Goal: Task Accomplishment & Management: Manage account settings

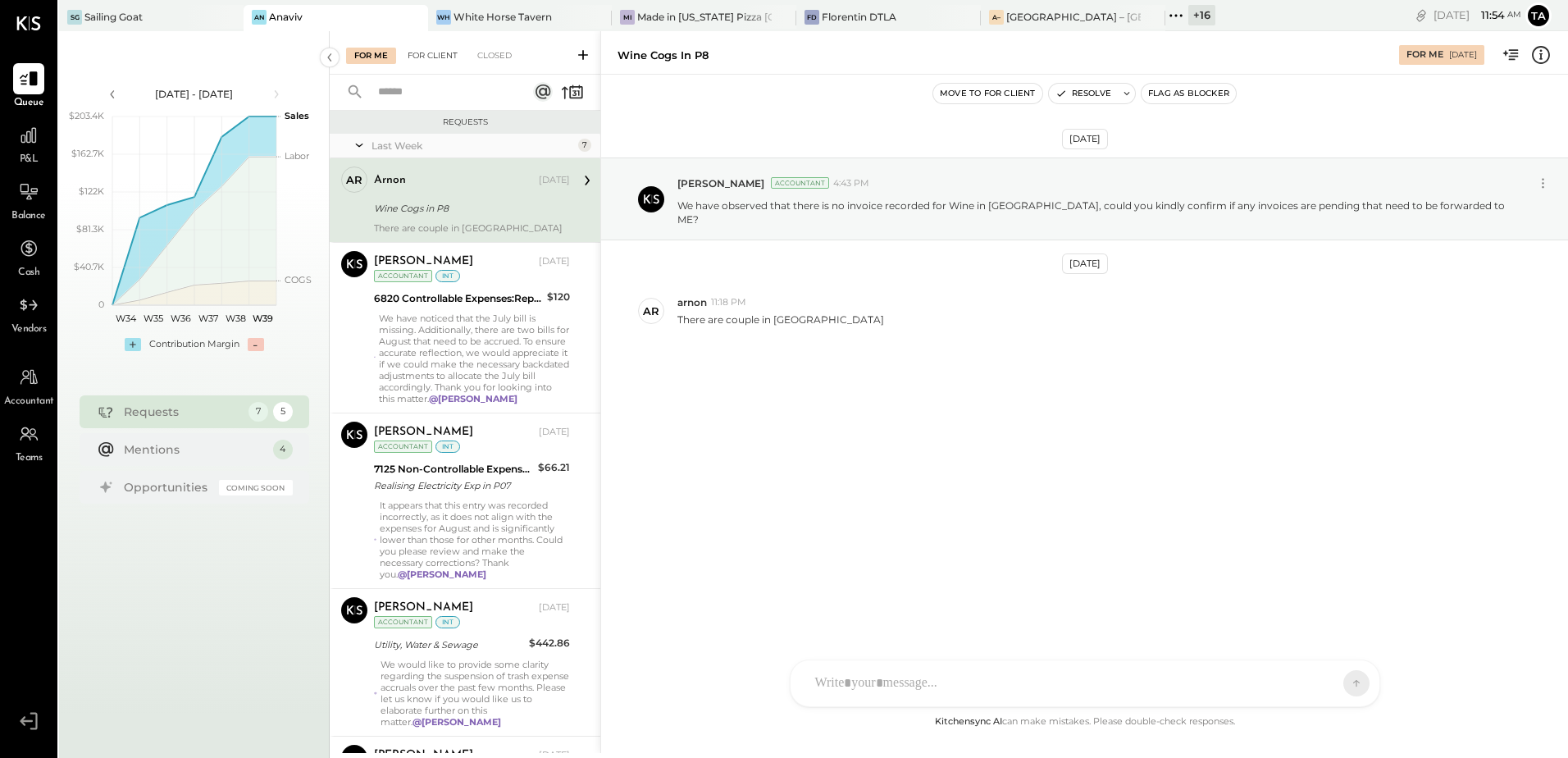
click at [414, 57] on div "For Client" at bounding box center [433, 56] width 66 height 17
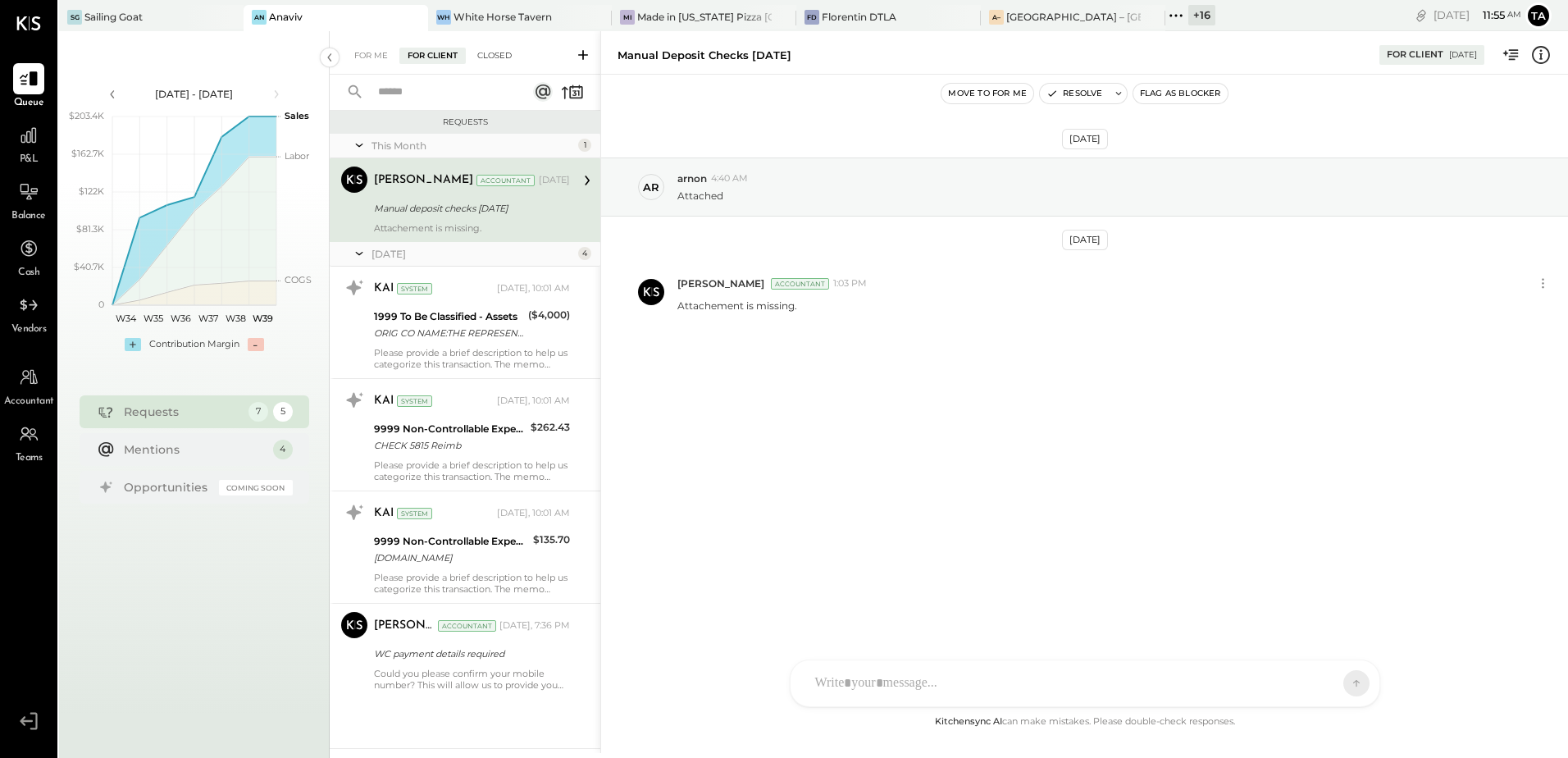
click at [488, 58] on div "Closed" at bounding box center [494, 56] width 51 height 17
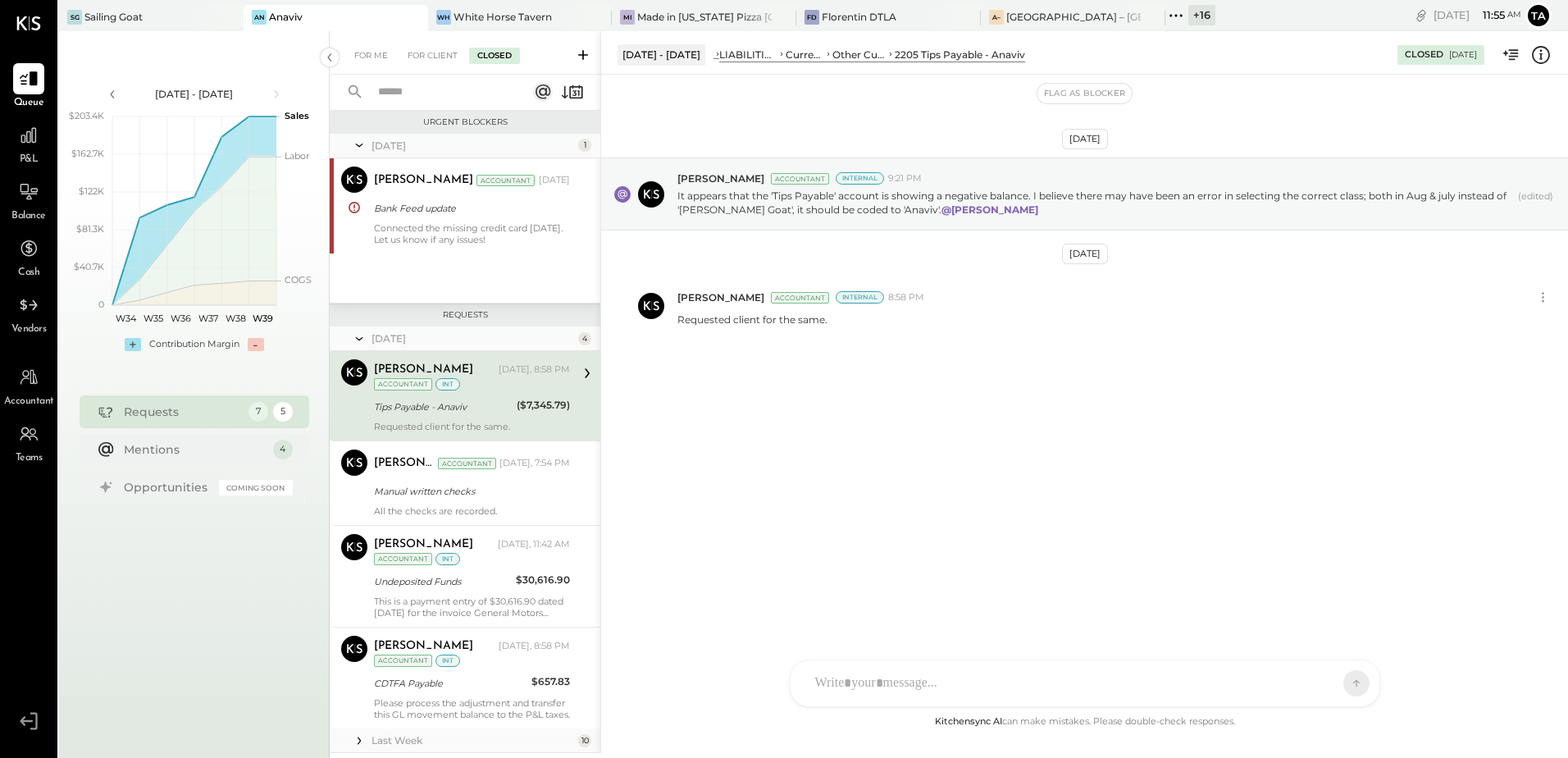
click at [470, 403] on div "Tips Payable - Anaviv" at bounding box center [443, 407] width 138 height 17
click at [27, 188] on icon at bounding box center [29, 192] width 22 height 22
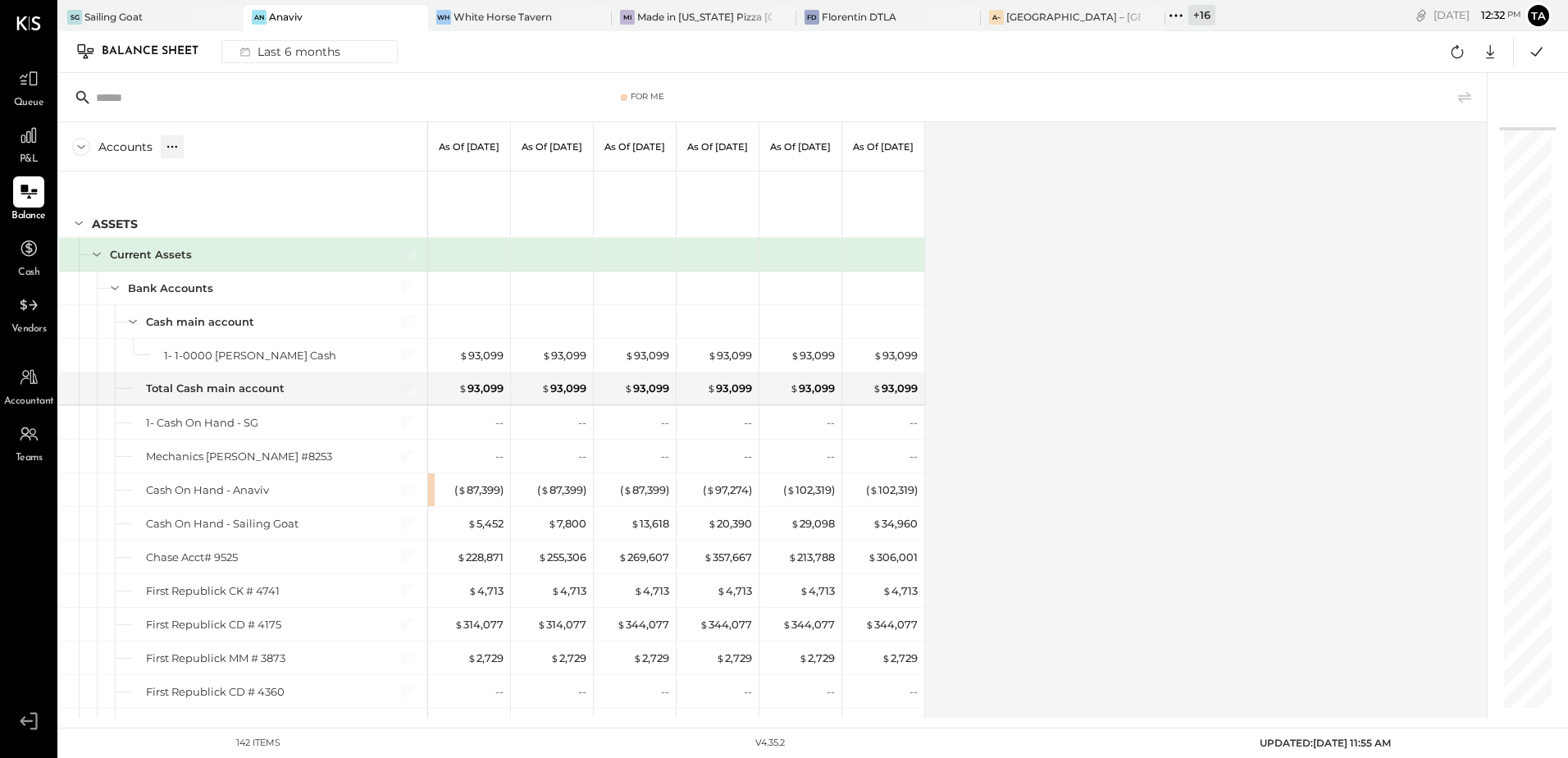
click at [173, 154] on icon at bounding box center [173, 147] width 17 height 17
click at [189, 149] on div "GL" at bounding box center [188, 146] width 17 height 14
click at [1106, 450] on div "Accounts S GL As of Mar 31st 2025 As of Apr 30th 2025 As of May 31st 2025 As of…" at bounding box center [774, 419] width 1431 height 595
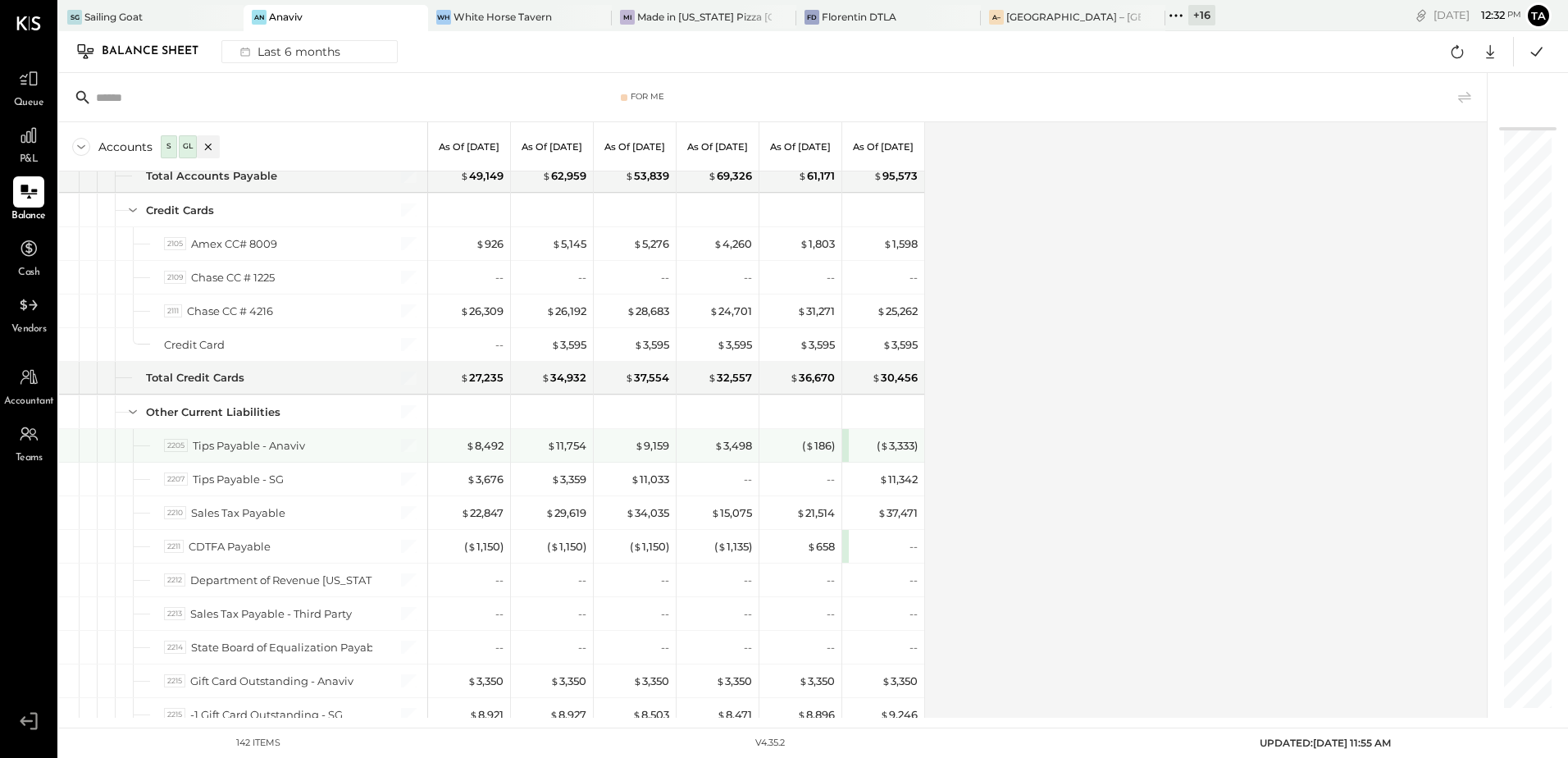
drag, startPoint x: 900, startPoint y: 450, endPoint x: 941, endPoint y: 753, distance: 305.8
click at [900, 450] on div "( $ 3,333 )" at bounding box center [897, 445] width 41 height 16
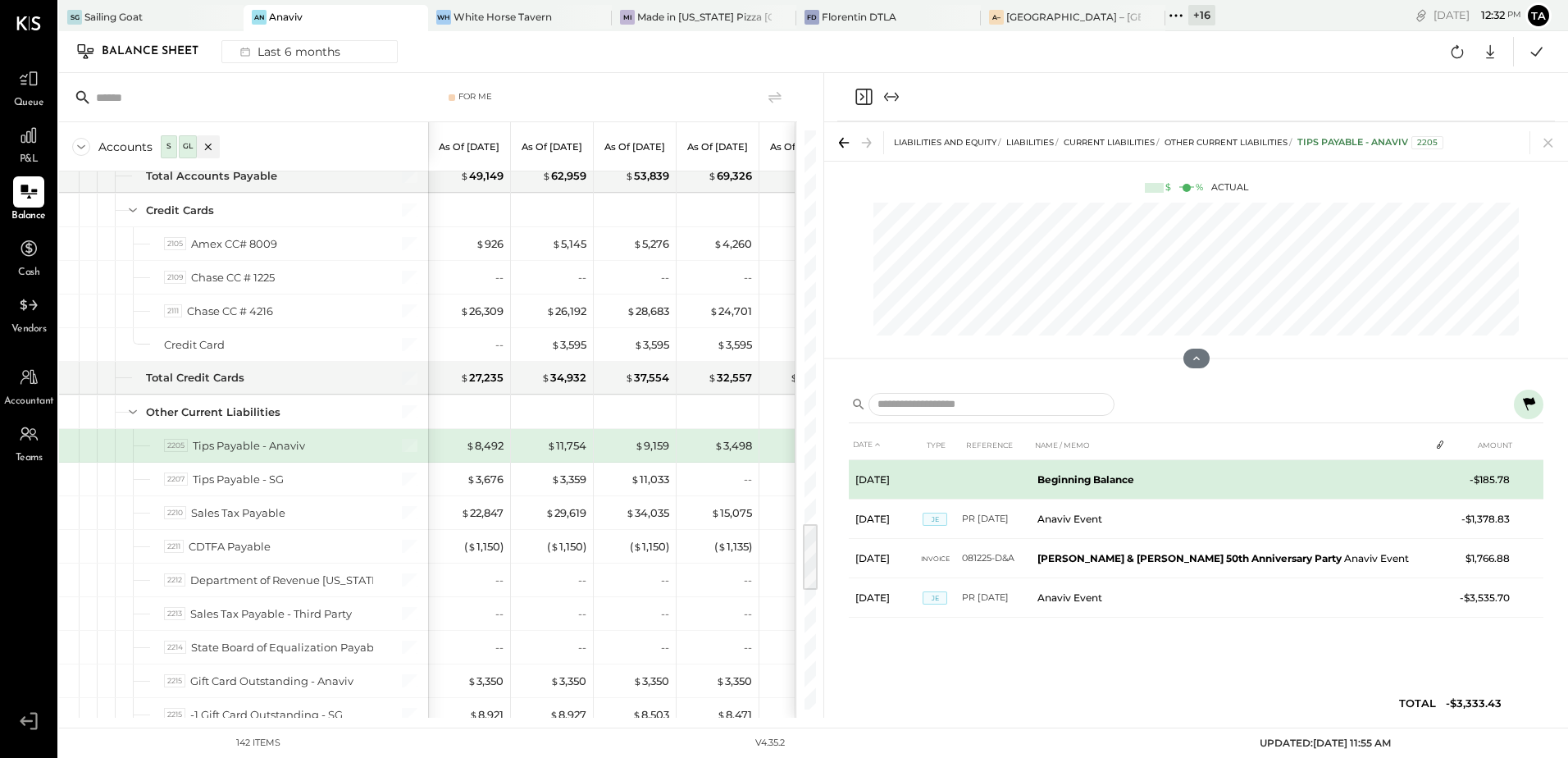
drag, startPoint x: 1525, startPoint y: 408, endPoint x: 1275, endPoint y: 486, distance: 261.9
click at [1525, 408] on icon at bounding box center [1529, 404] width 20 height 20
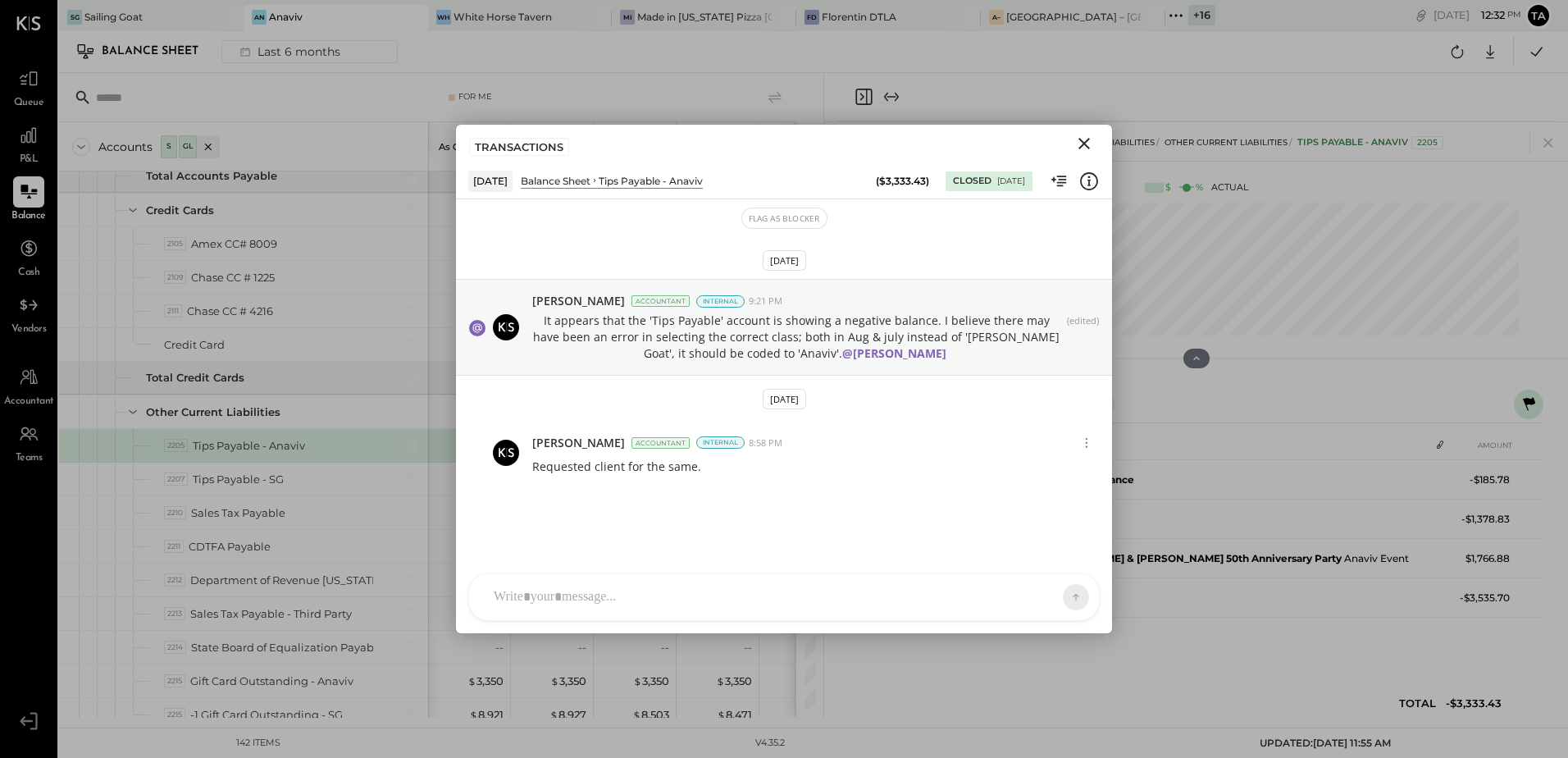
click at [590, 597] on div "TM Tasmir Malek JS Jason Smith SN Srabana Nayak A arnon AR Alex Racioppi AP Aja…" at bounding box center [784, 596] width 632 height 47
paste div
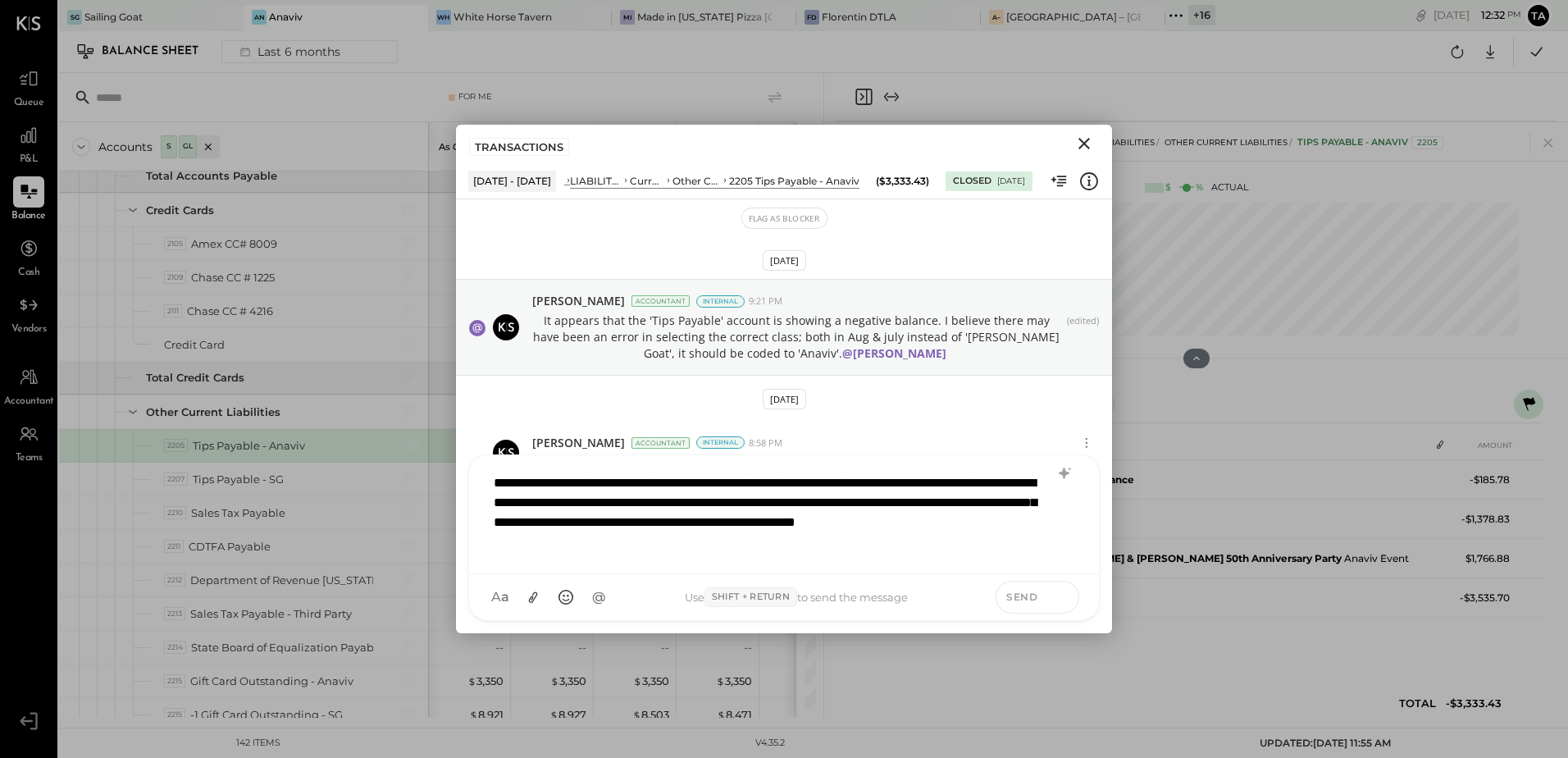
click at [1057, 590] on icon at bounding box center [1062, 596] width 15 height 17
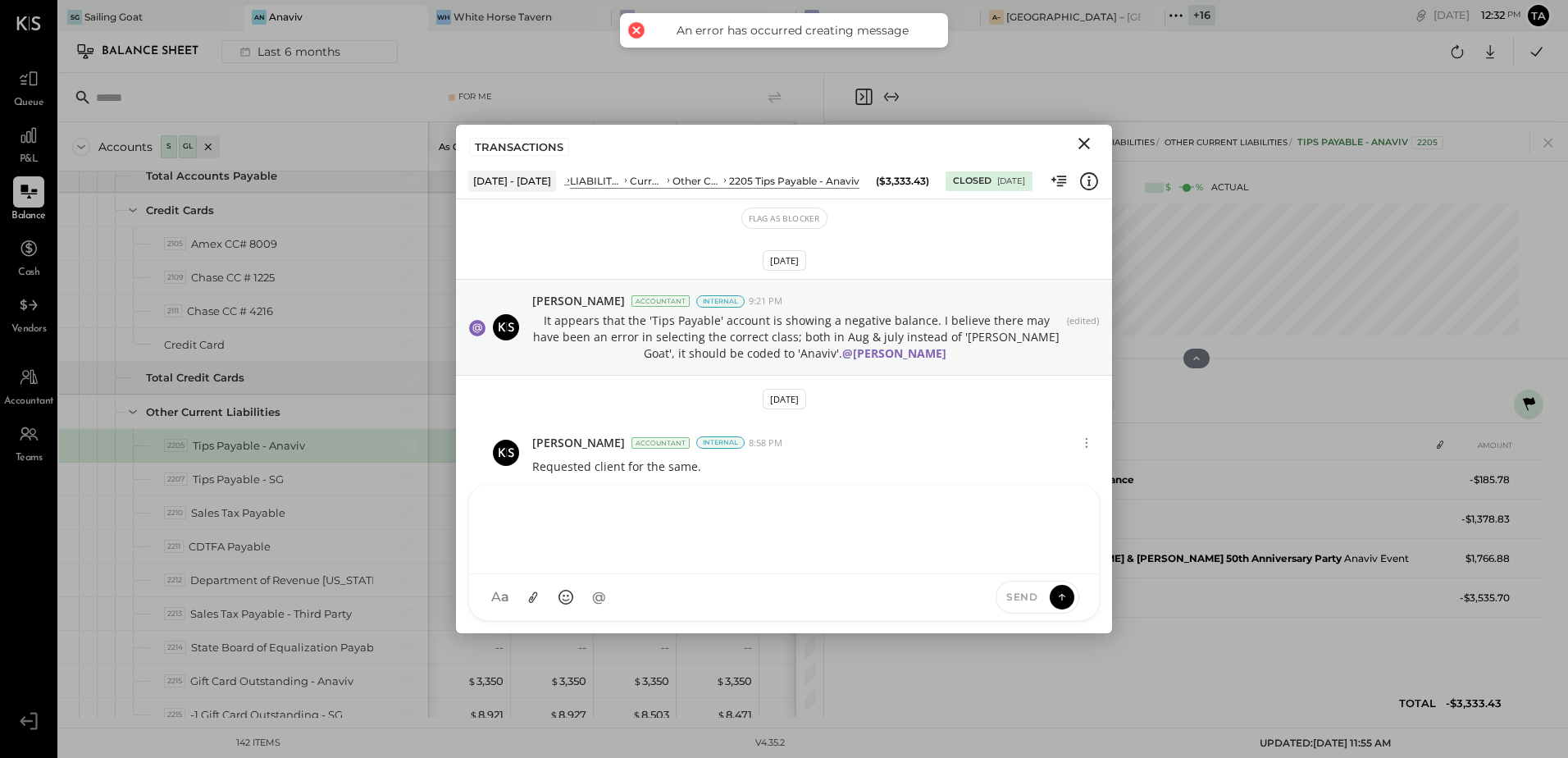
click at [1085, 149] on icon "Close" at bounding box center [1085, 144] width 20 height 20
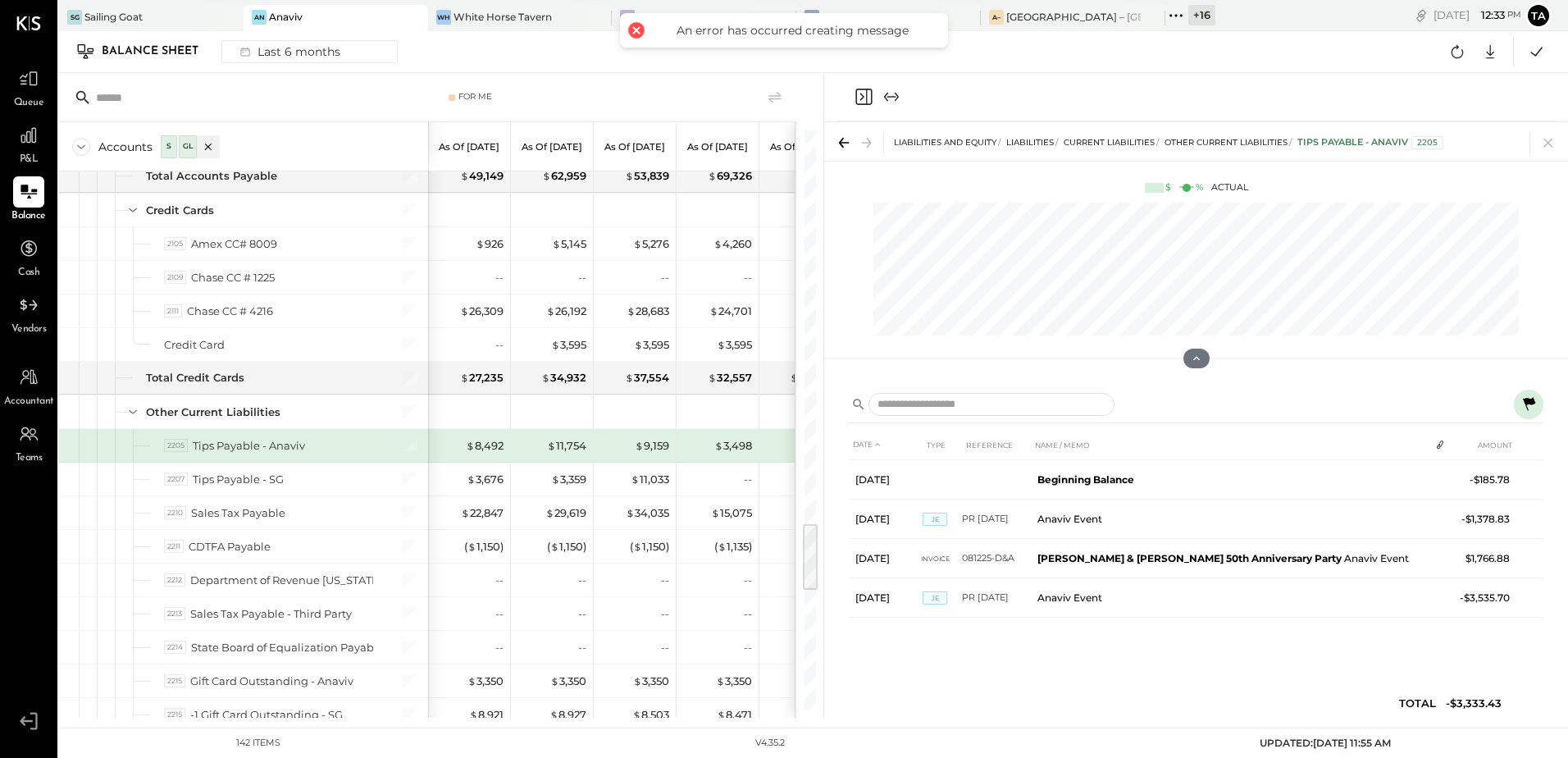
click at [1538, 407] on icon at bounding box center [1529, 404] width 20 height 20
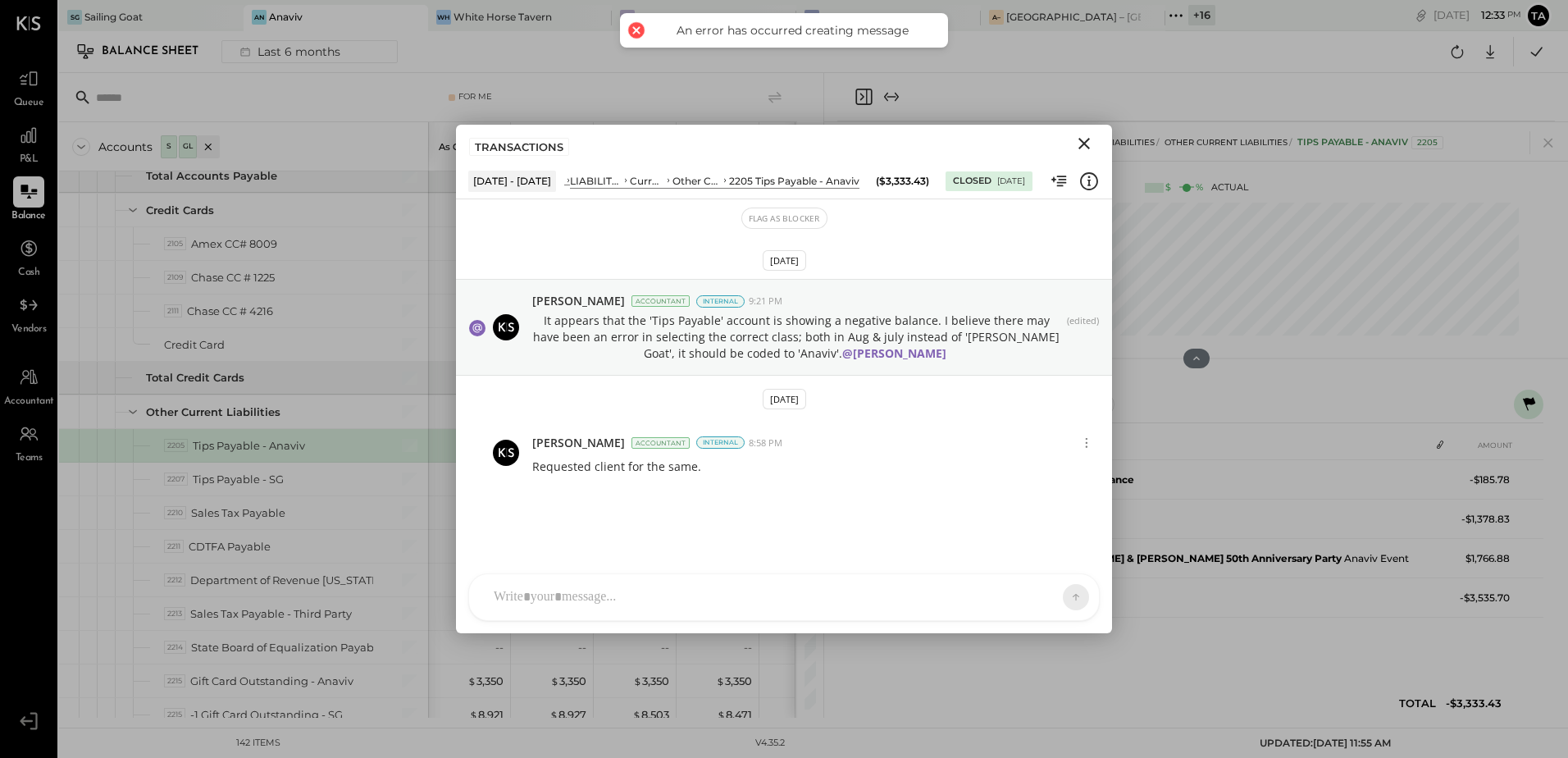
click at [523, 596] on div at bounding box center [784, 596] width 630 height 46
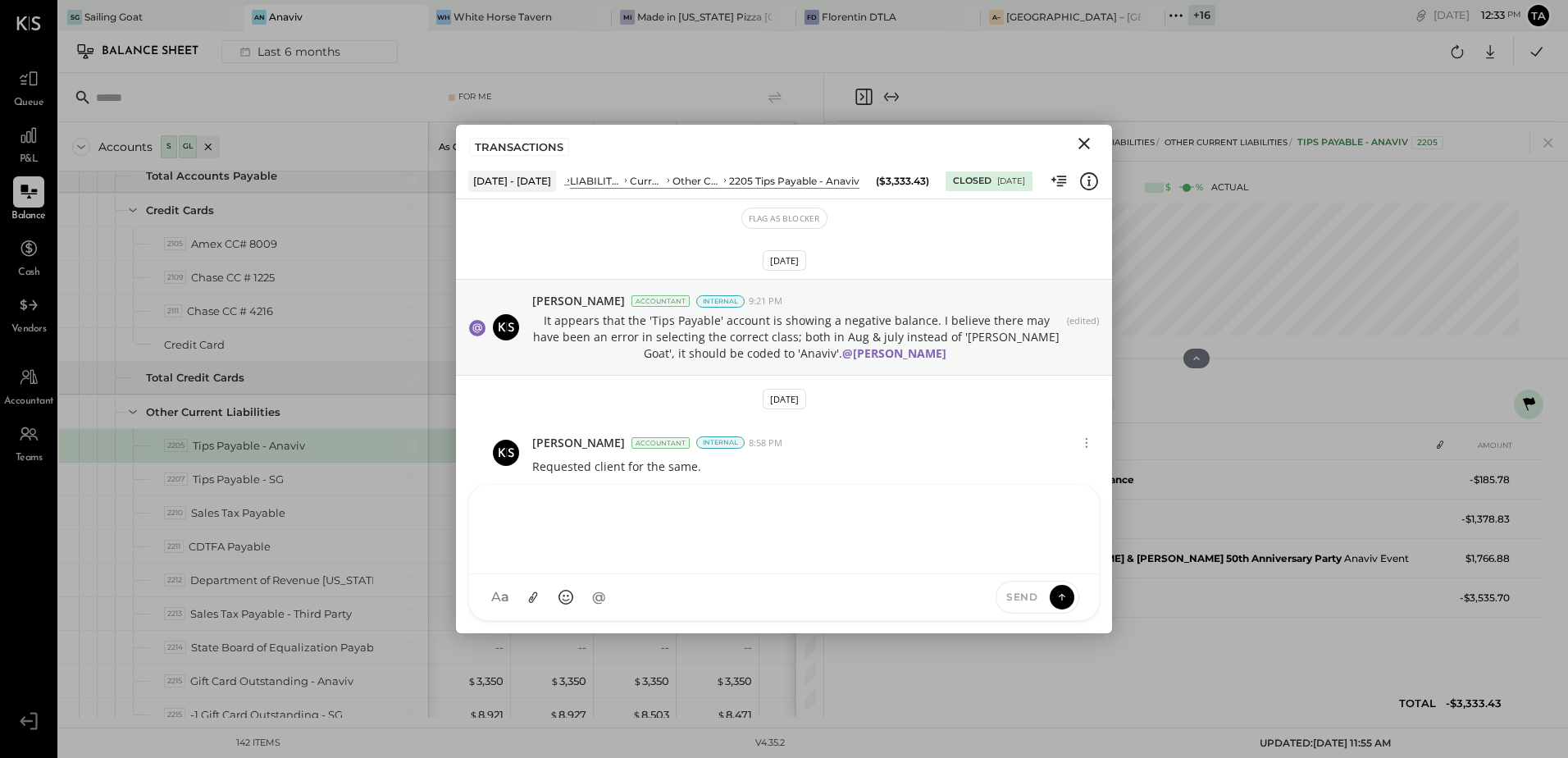
paste div
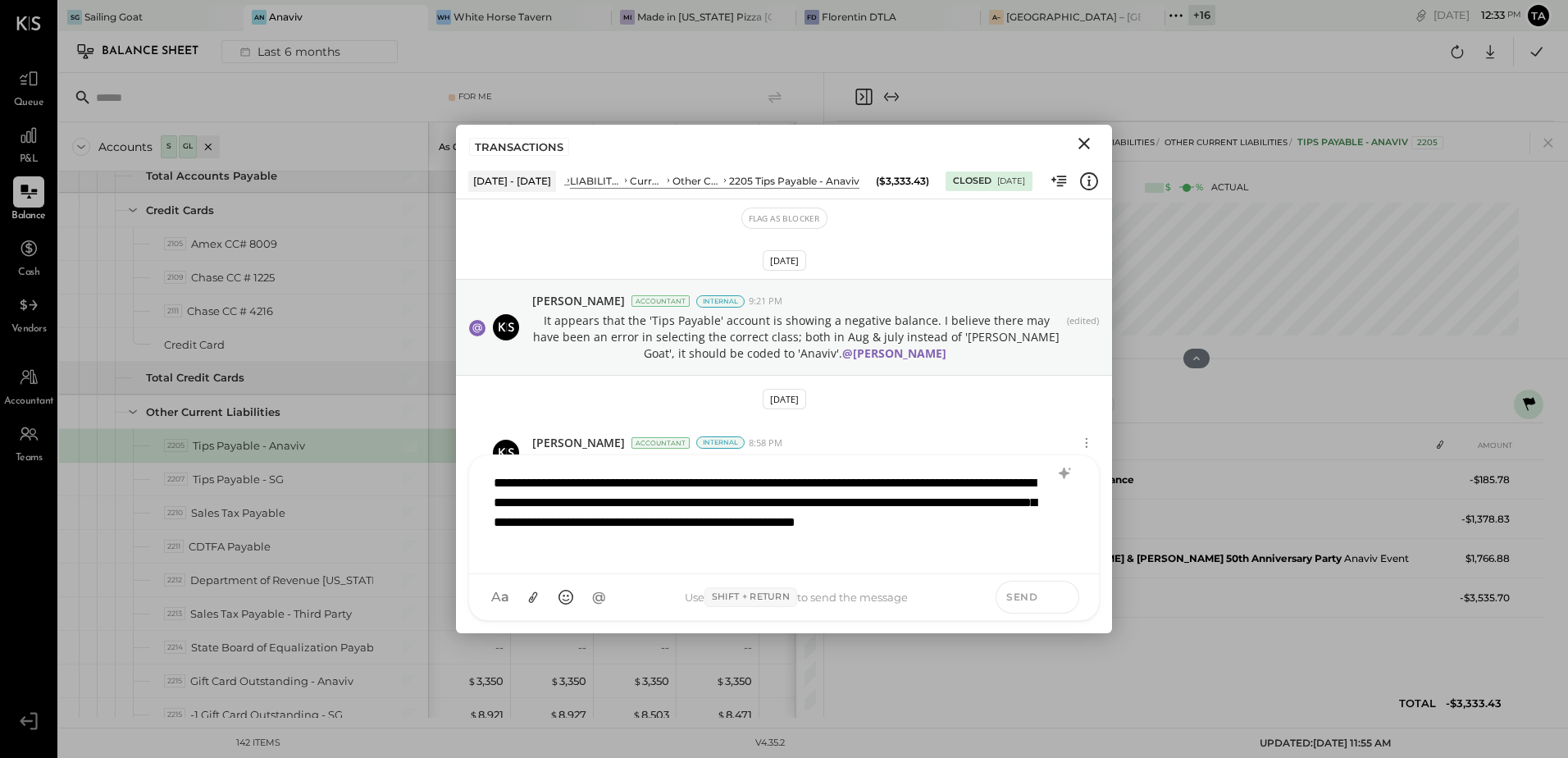
click at [1056, 599] on icon at bounding box center [1062, 596] width 15 height 17
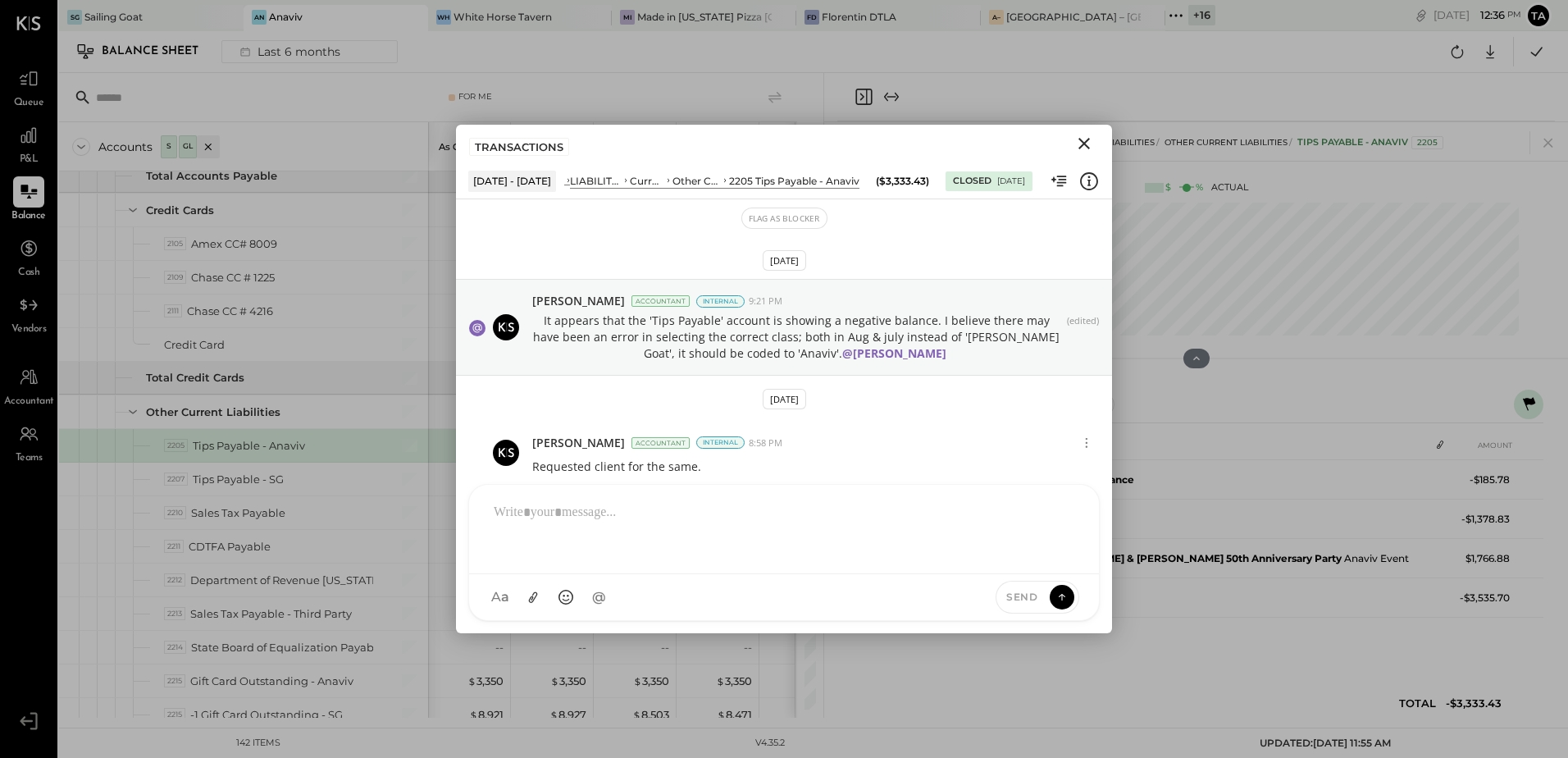
click at [1083, 149] on icon "Close" at bounding box center [1085, 144] width 20 height 20
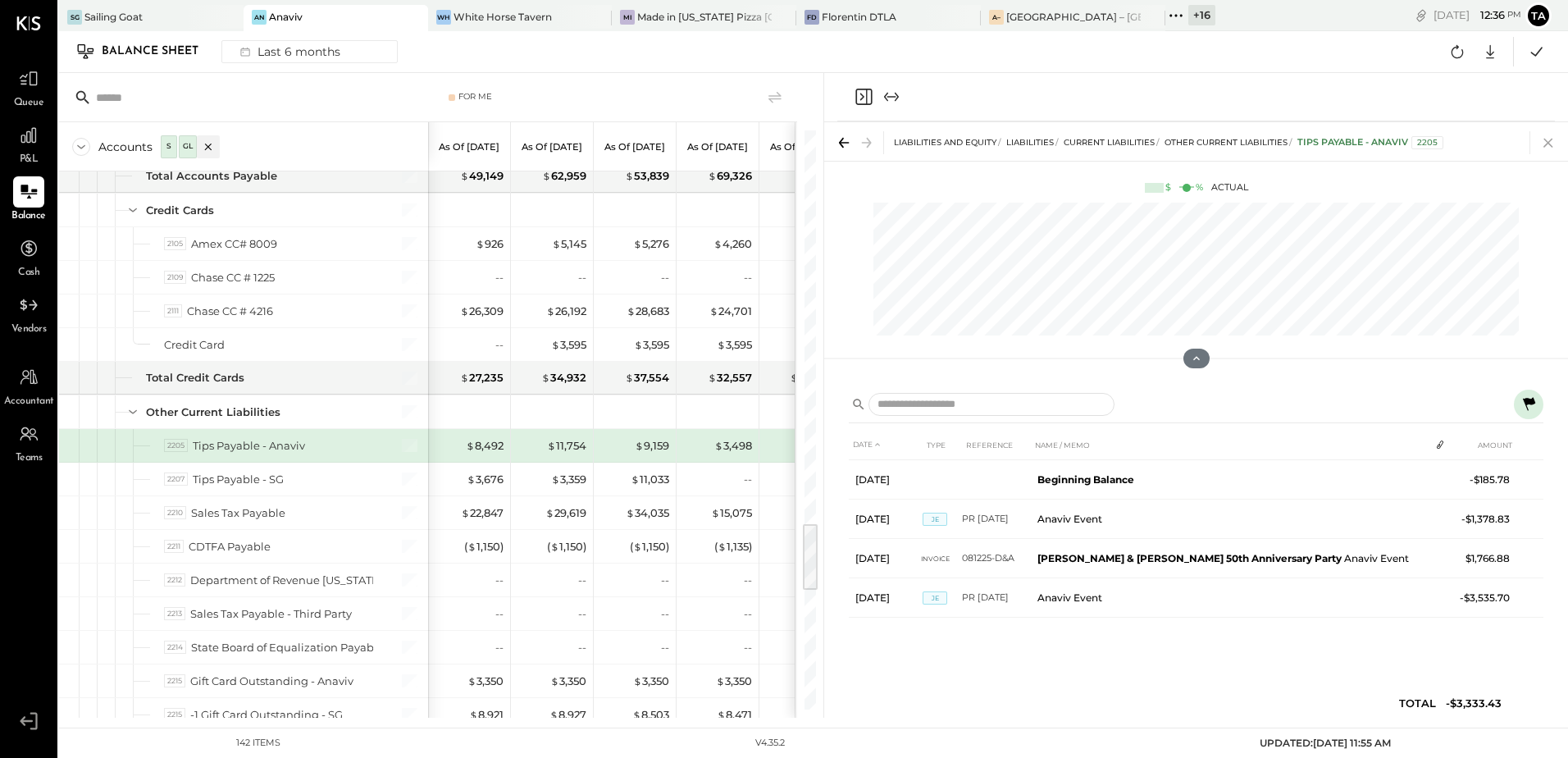
click at [1551, 140] on icon at bounding box center [1548, 143] width 9 height 9
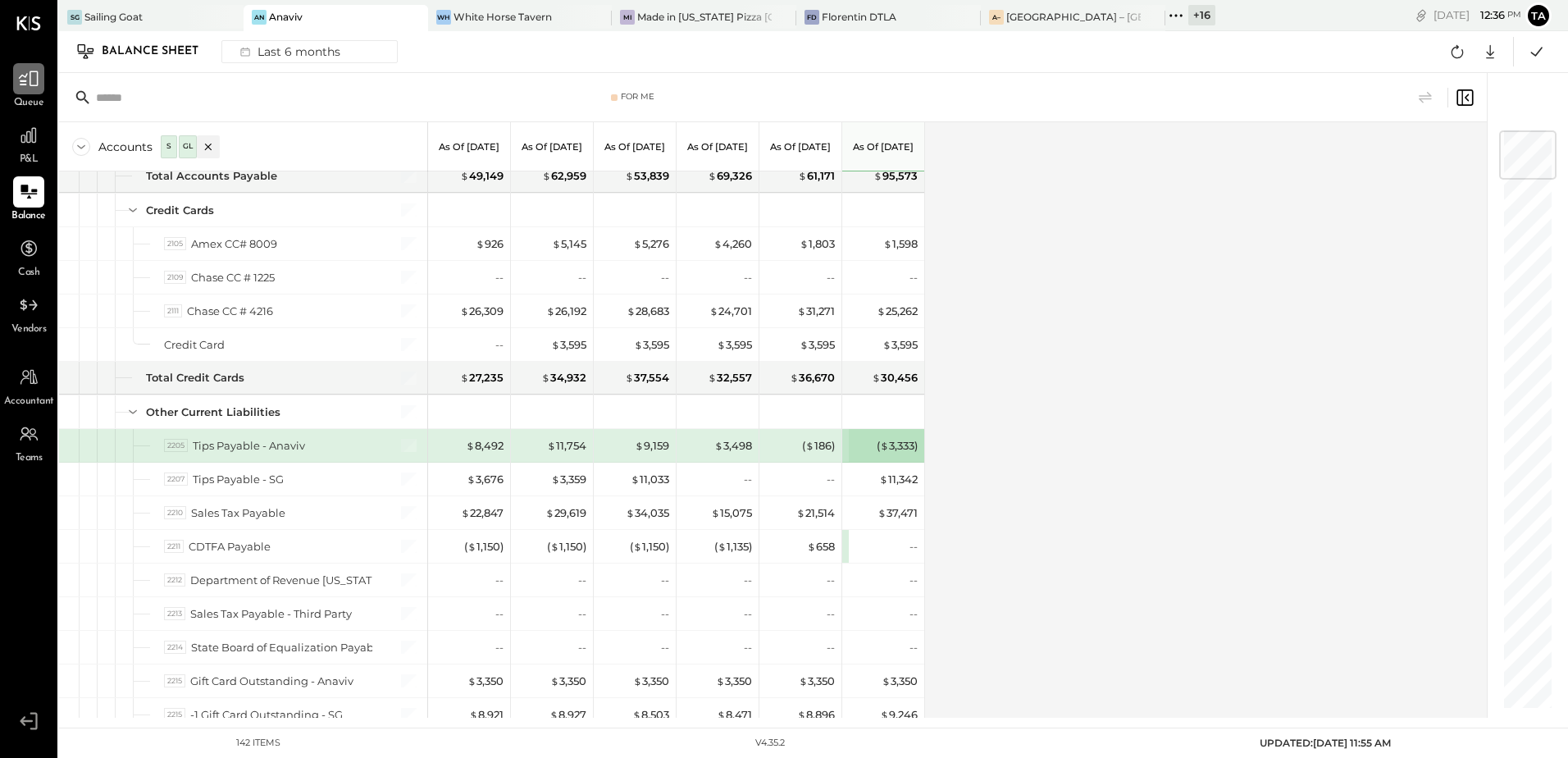
click at [26, 86] on icon at bounding box center [29, 79] width 20 height 16
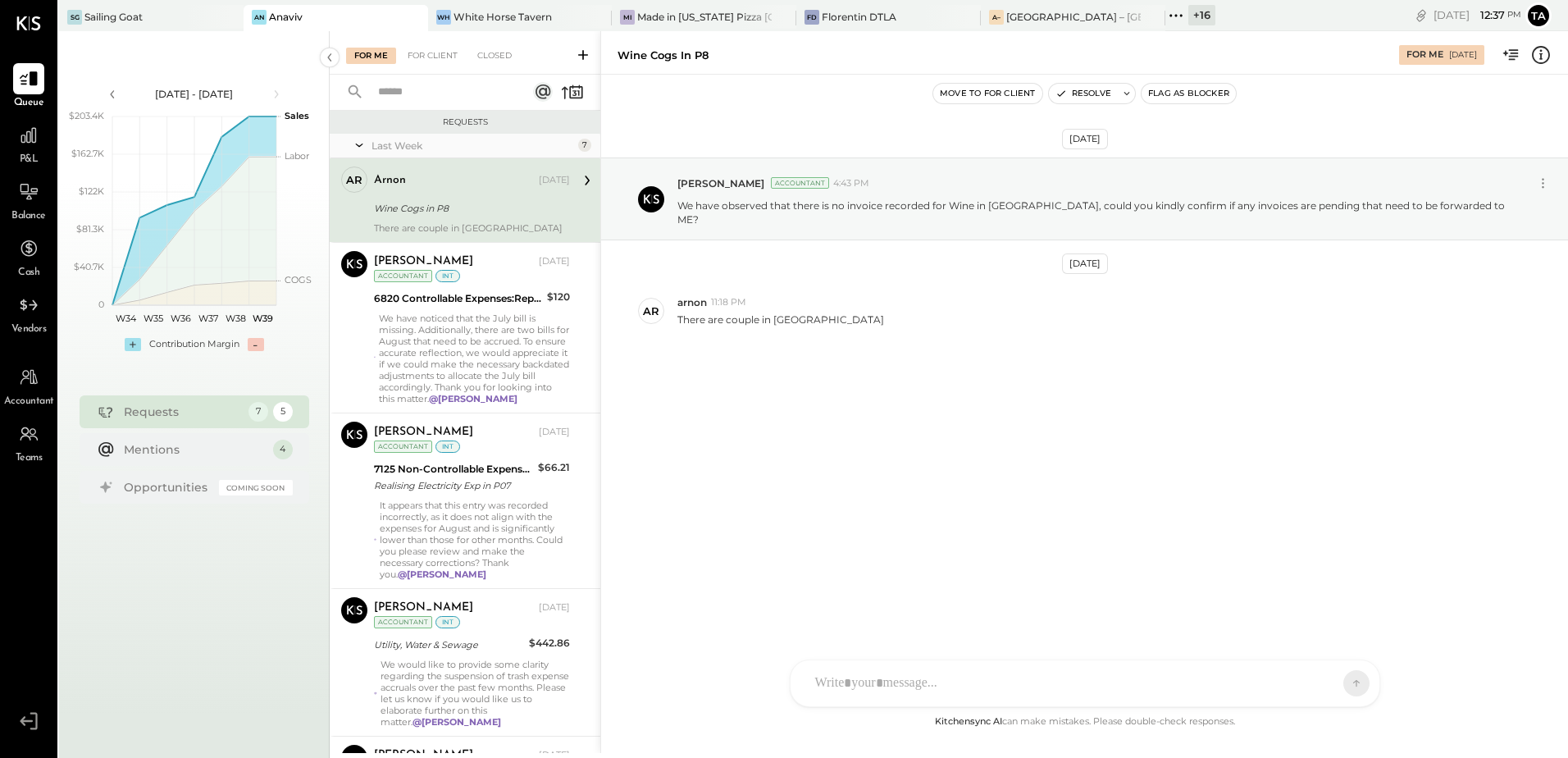
click at [584, 51] on icon at bounding box center [583, 55] width 17 height 17
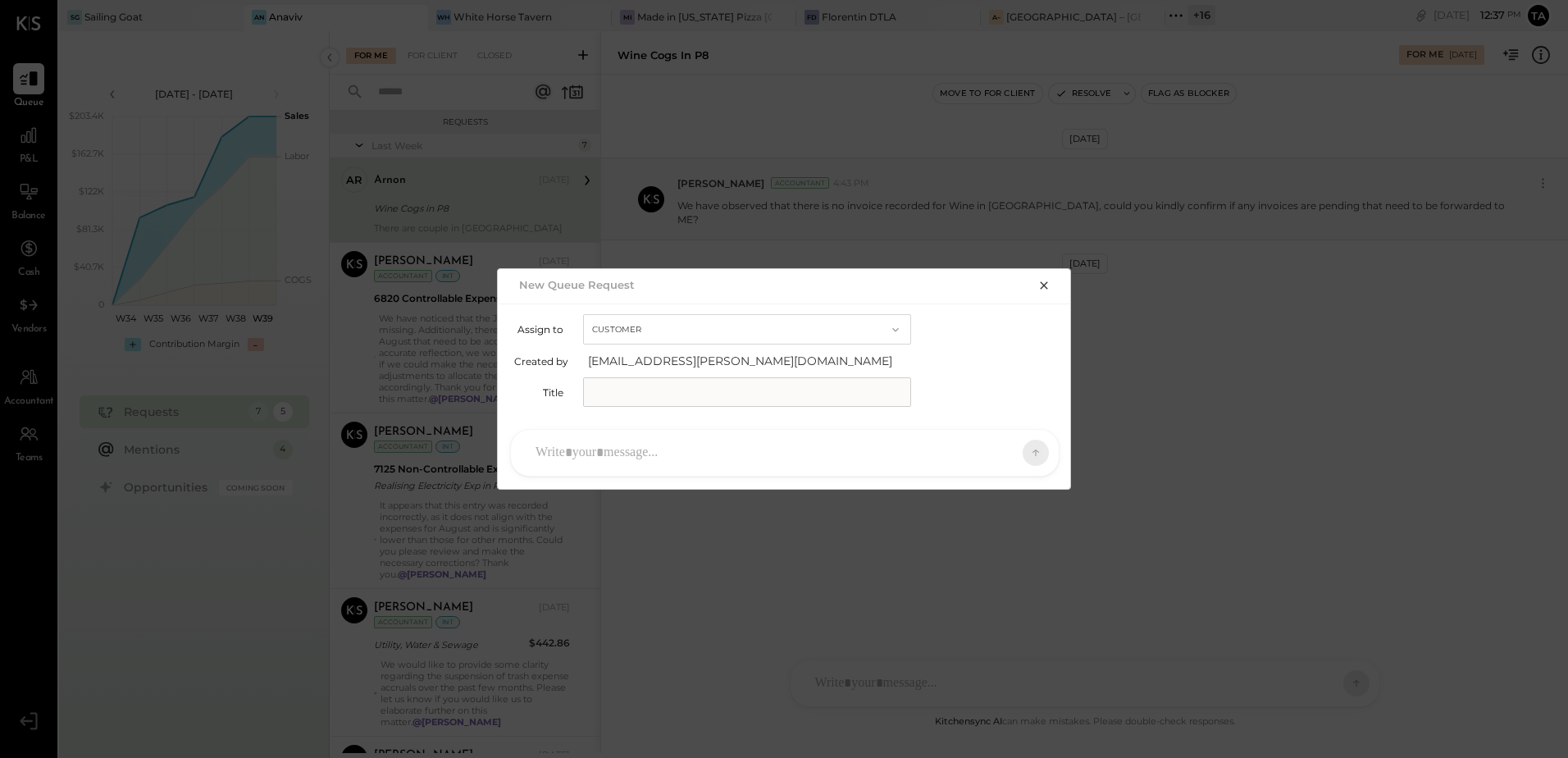
click at [649, 445] on div at bounding box center [770, 452] width 486 height 36
paste div
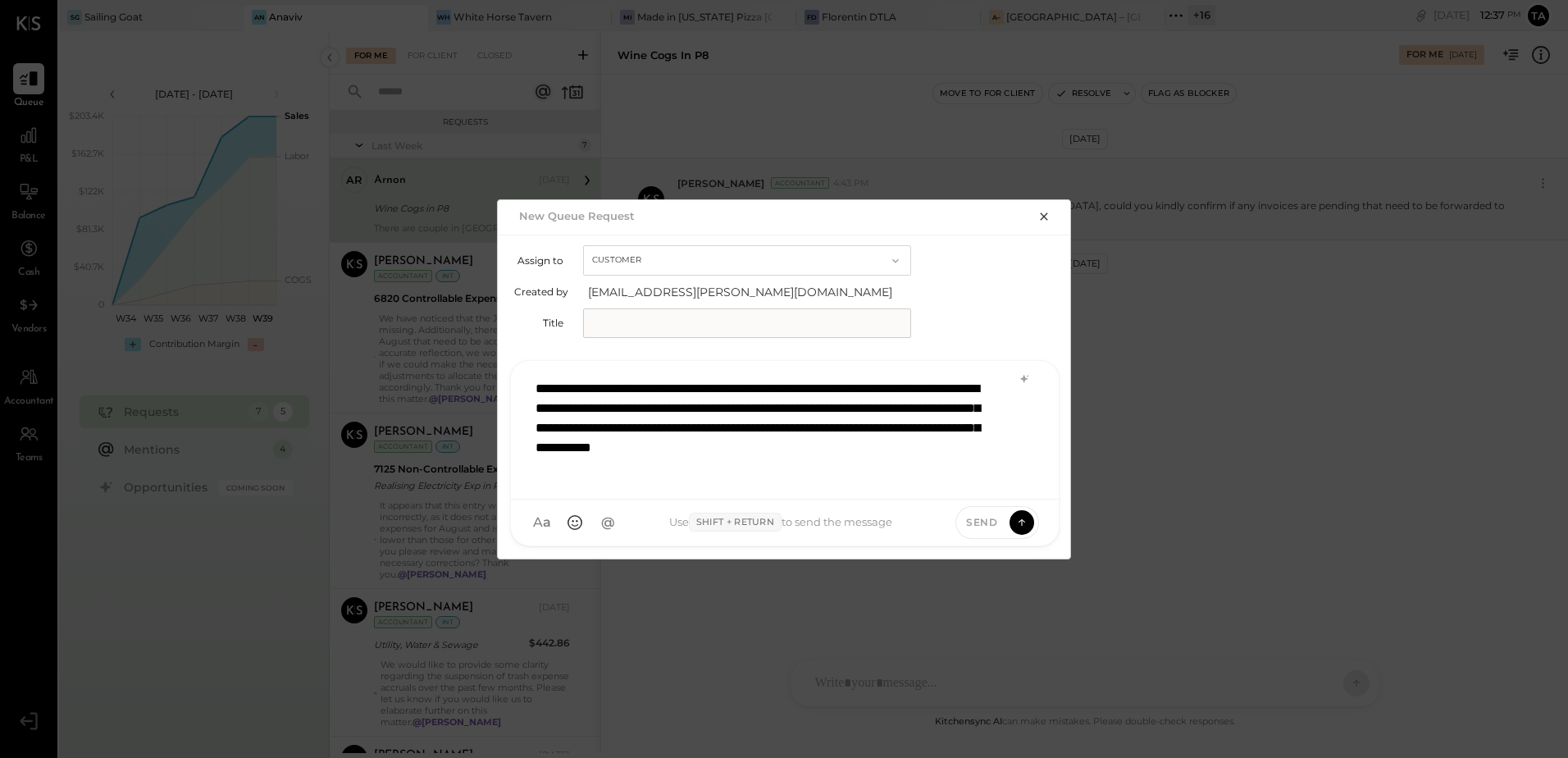
click at [757, 323] on input "text" at bounding box center [747, 323] width 328 height 30
click at [742, 446] on div "**********" at bounding box center [785, 428] width 515 height 115
click at [766, 320] on input "**********" at bounding box center [747, 323] width 328 height 30
type input "**********"
click at [745, 472] on div "**********" at bounding box center [785, 428] width 515 height 115
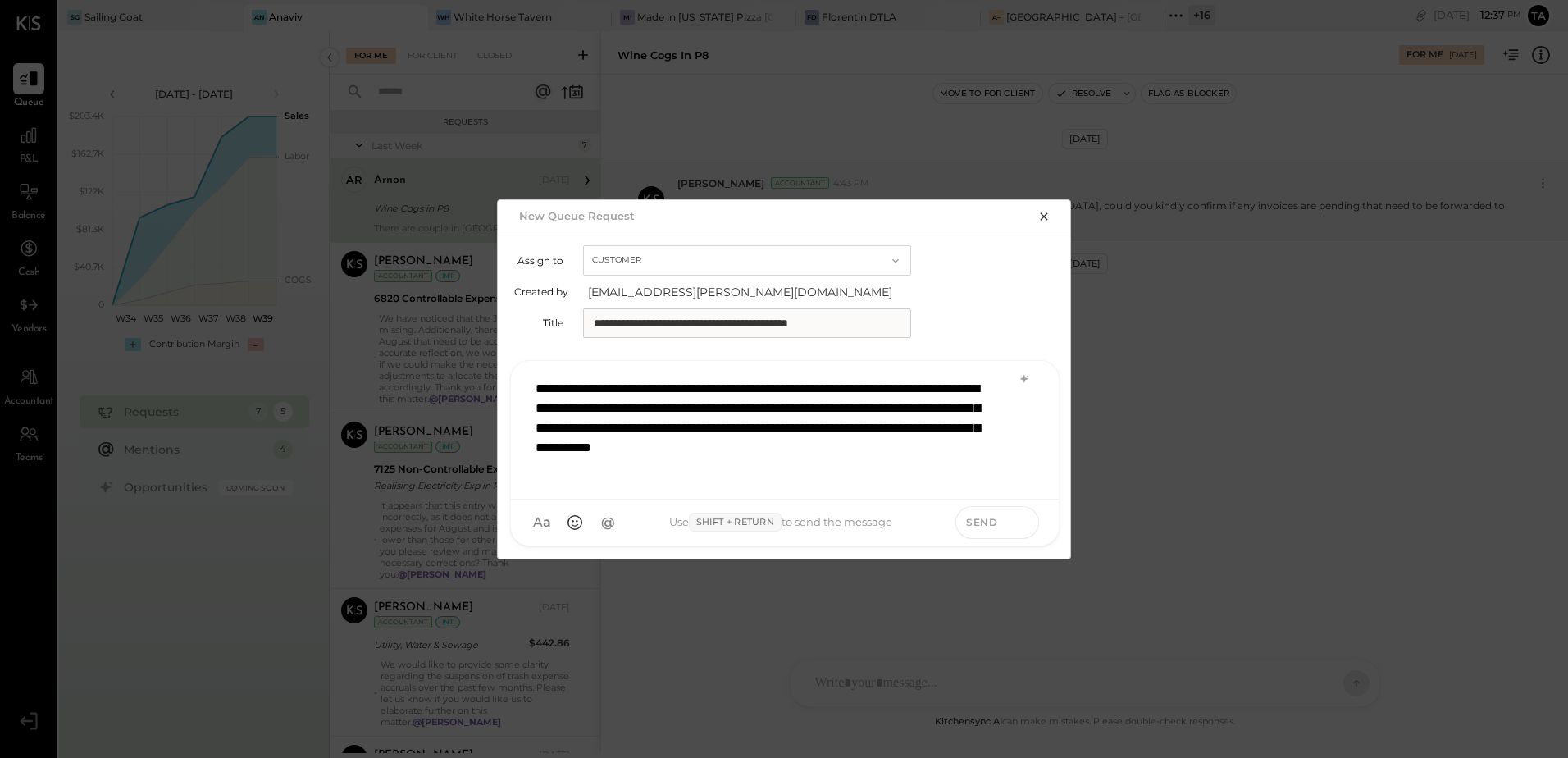
click at [1026, 526] on icon at bounding box center [1022, 521] width 15 height 17
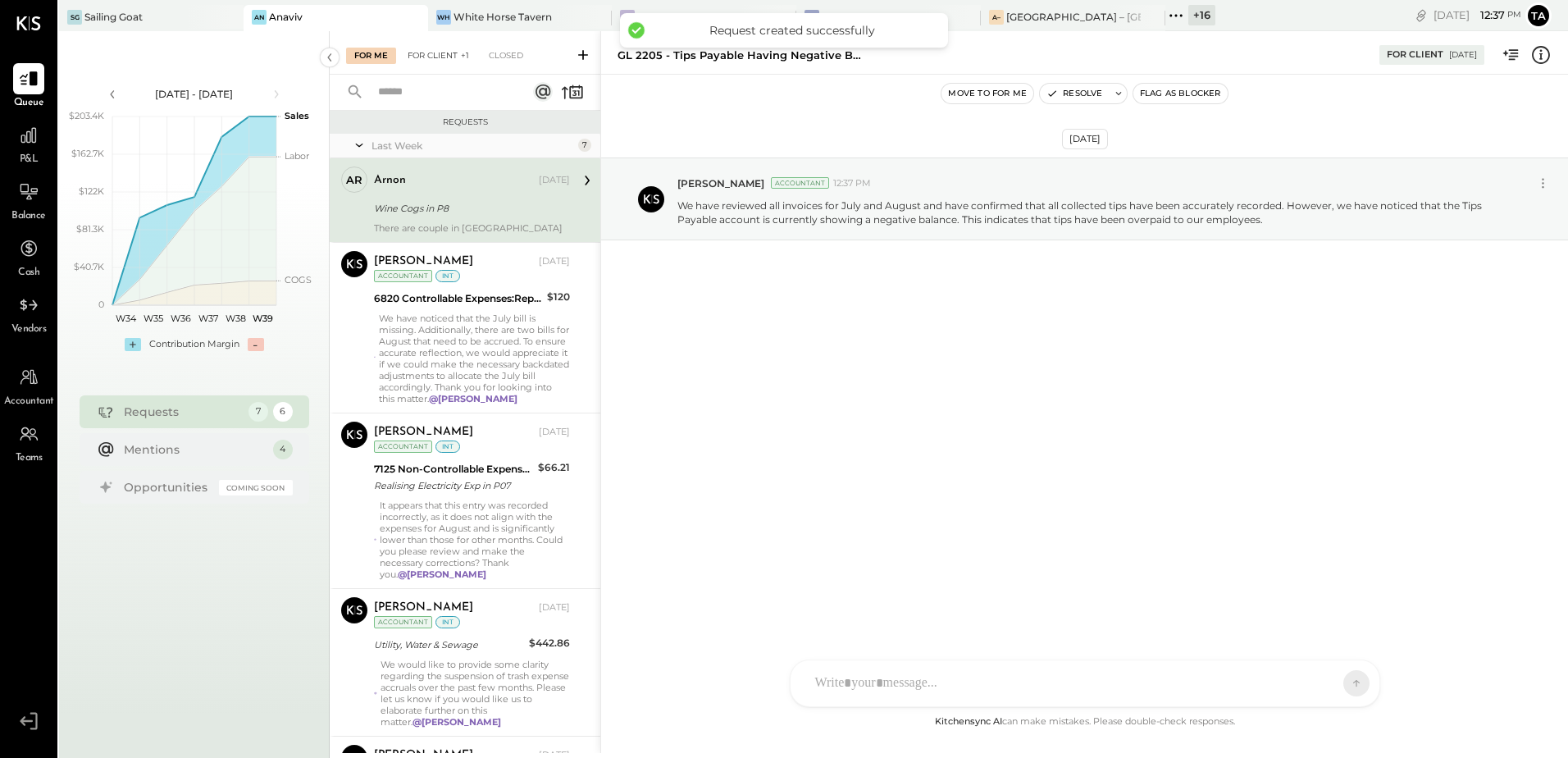
click at [412, 49] on div "For Client +1" at bounding box center [439, 56] width 78 height 17
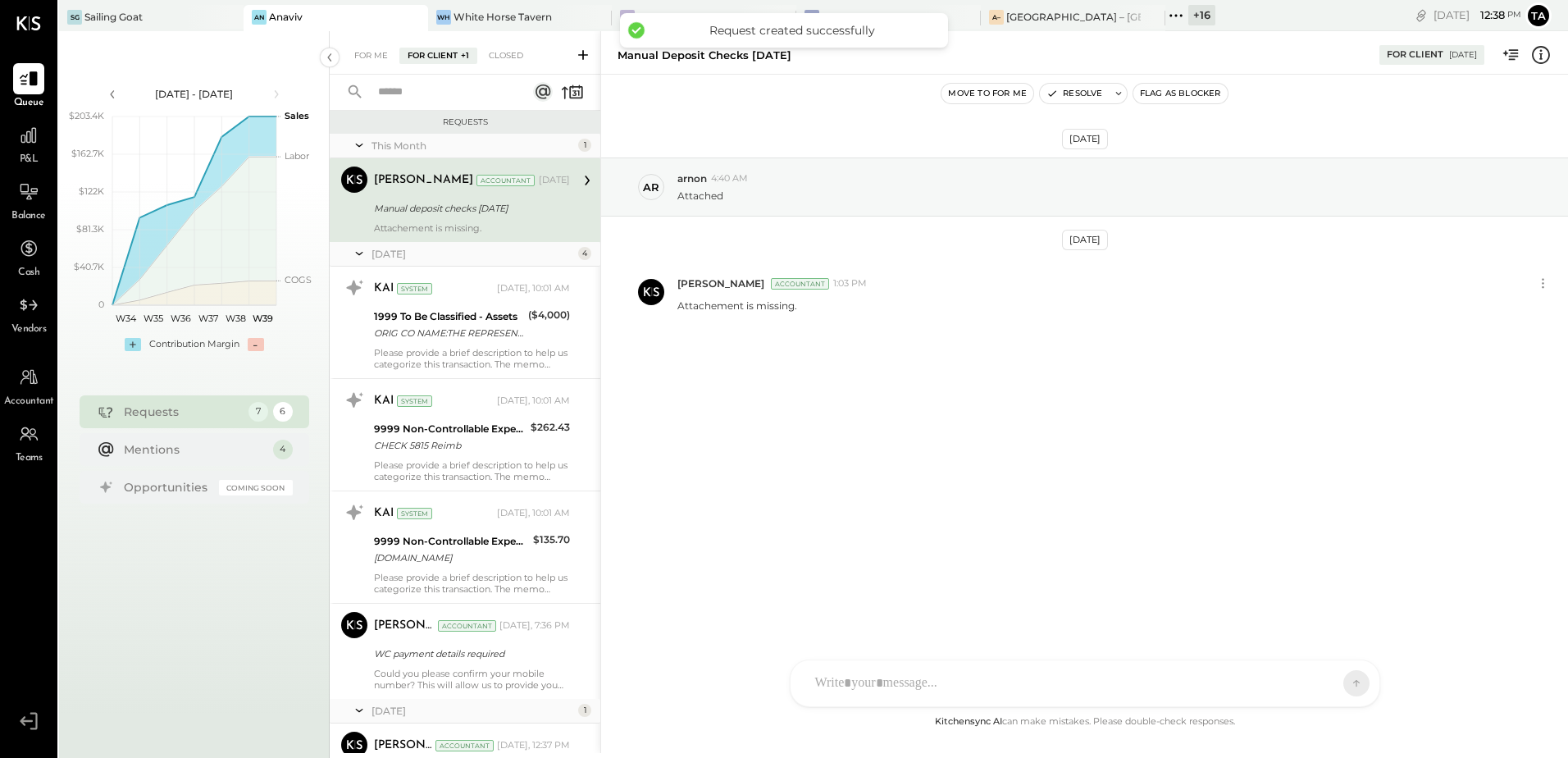
click at [518, 216] on div "Manual deposit checks 9.16.25" at bounding box center [469, 208] width 191 height 17
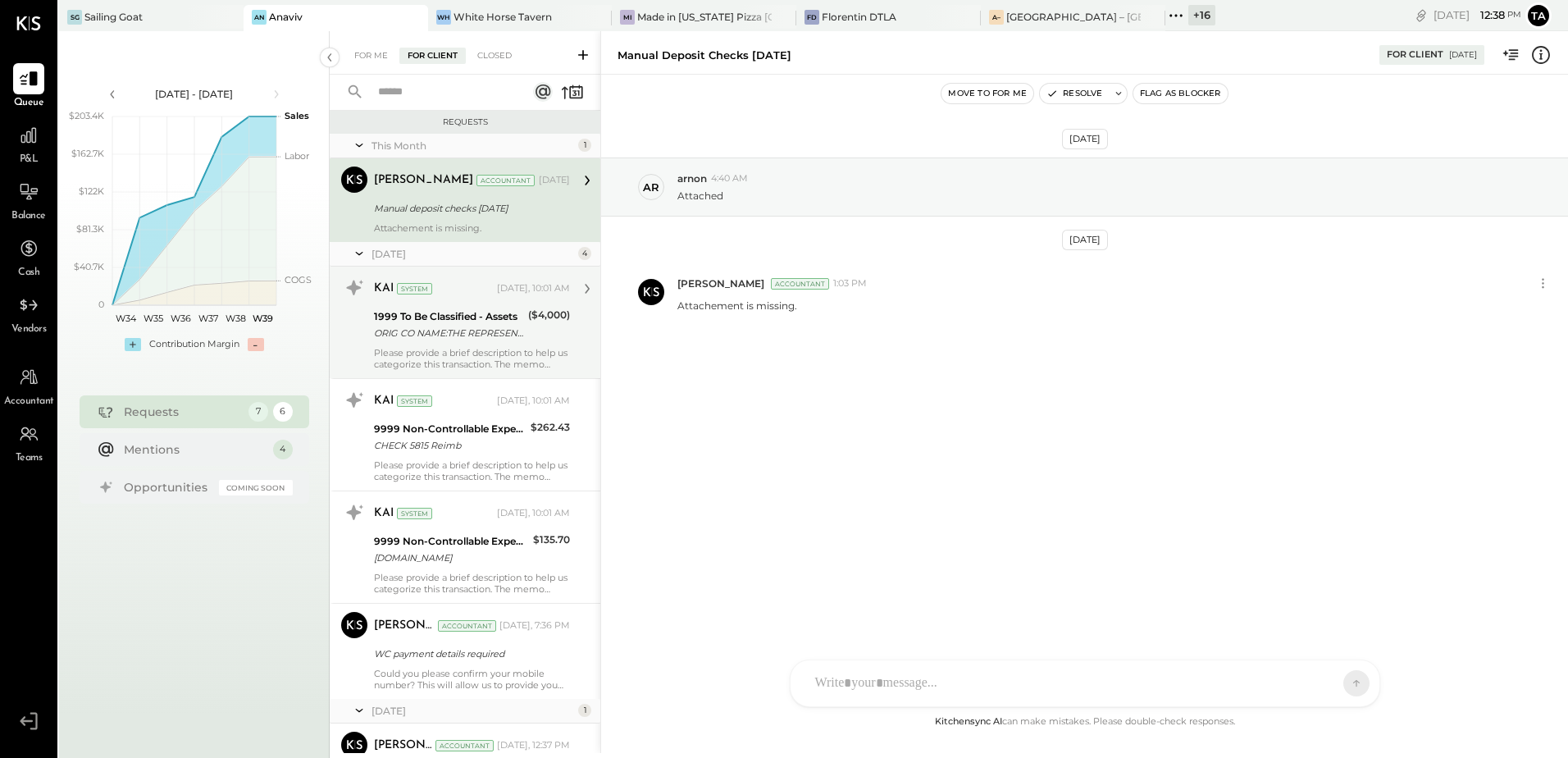
click at [458, 350] on div "Please provide a brief description to help us categorize this transaction. The …" at bounding box center [472, 359] width 196 height 23
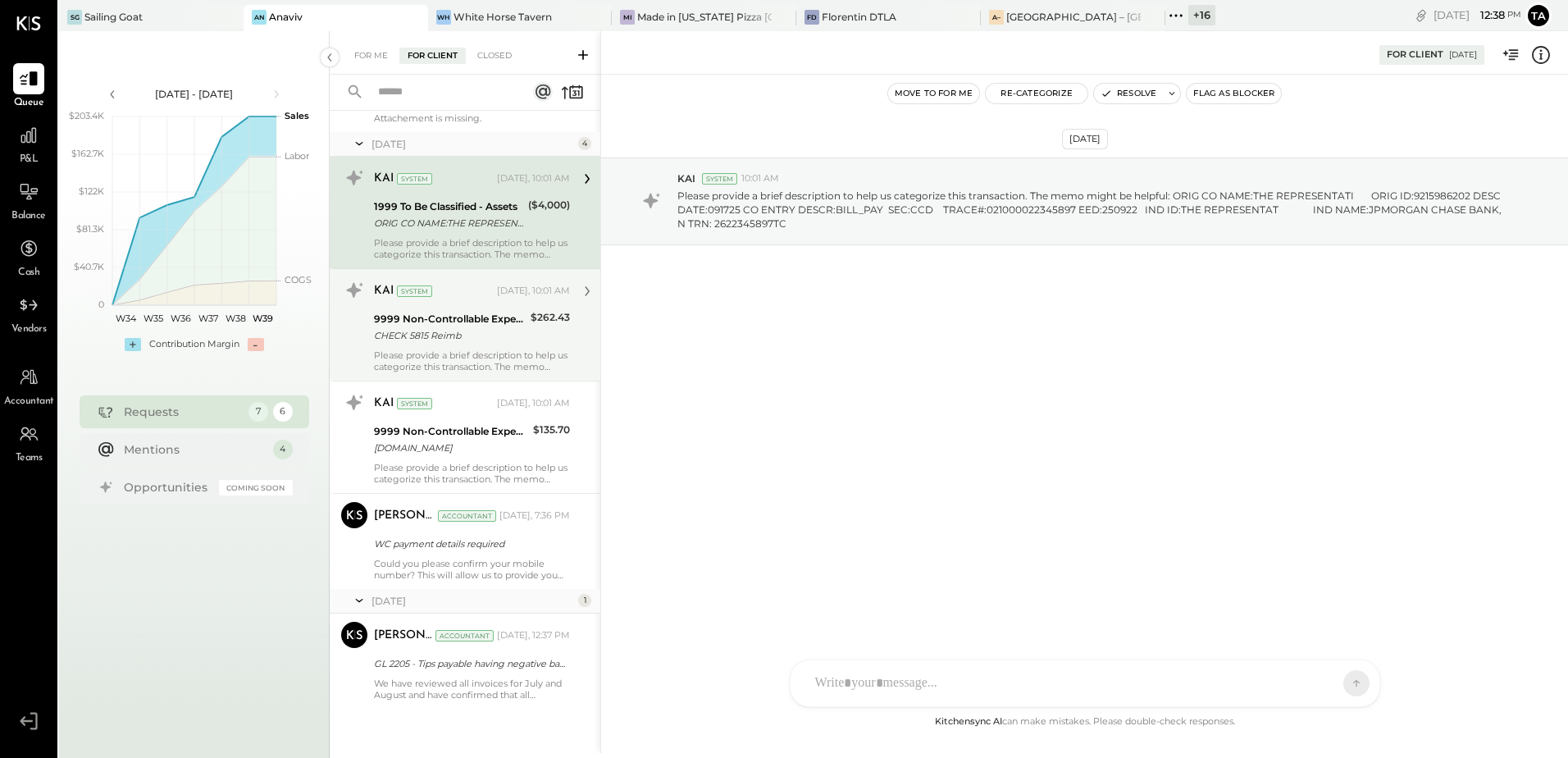
scroll to position [112, 0]
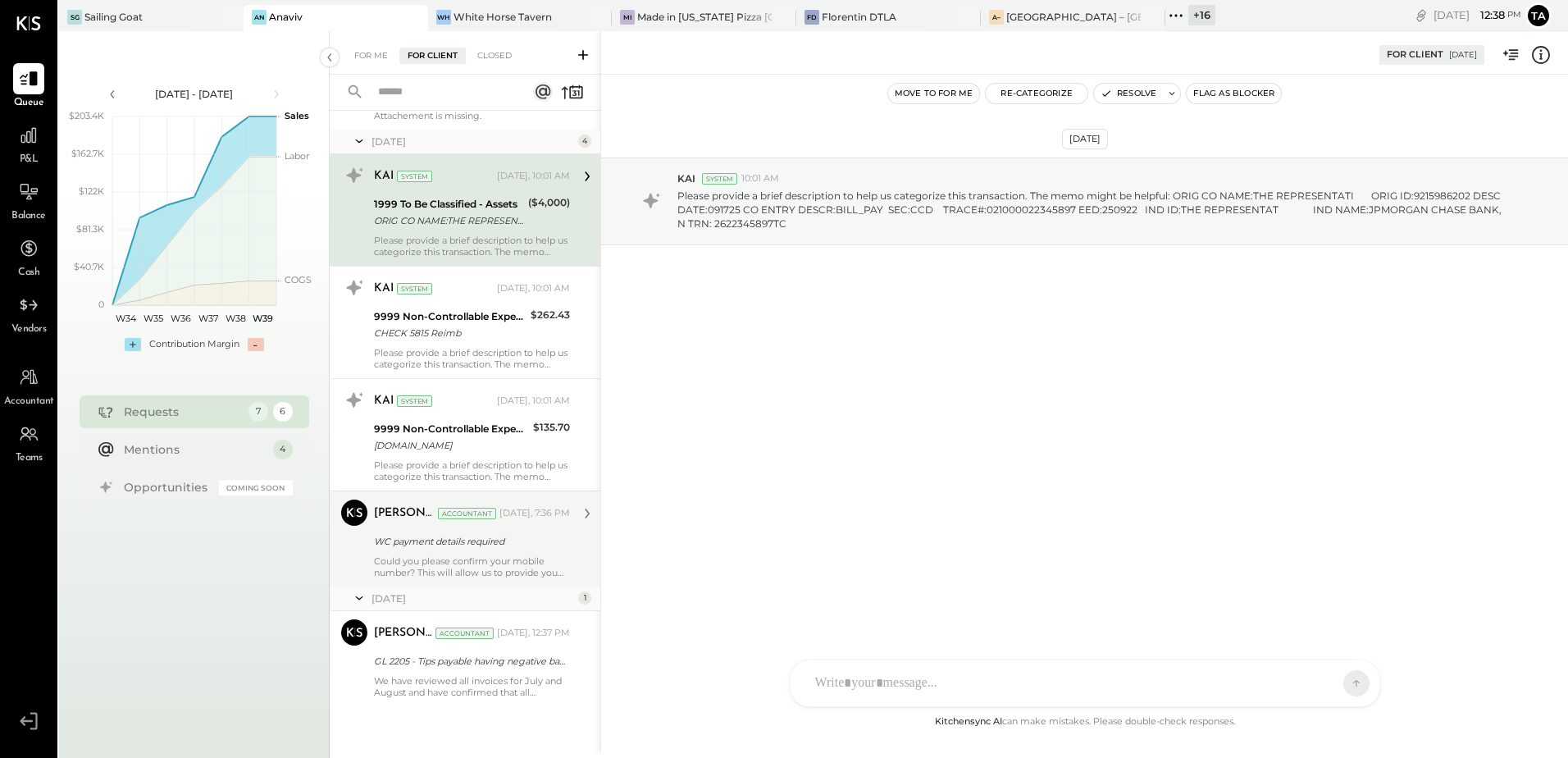
click at [399, 580] on div "Tasmir Malek Accountant Tasmir Malek Accountant Yesterday, 7:36 PM WC payment d…" at bounding box center [465, 539] width 271 height 96
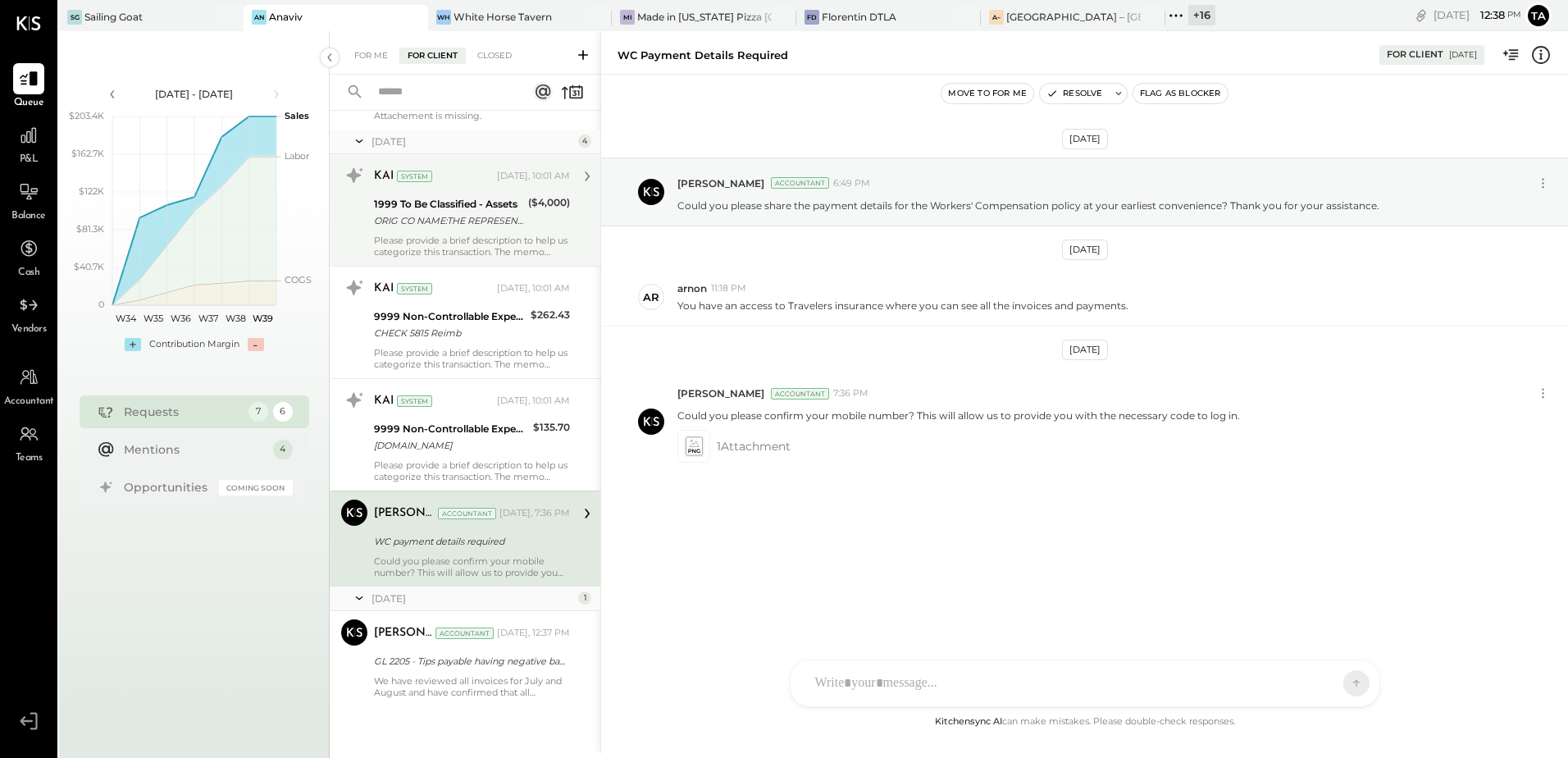
click at [799, 538] on div "Sep 18th, 2025 Tasmir Malek Accountant 6:49 PM Could you please share the payme…" at bounding box center [1085, 357] width 968 height 483
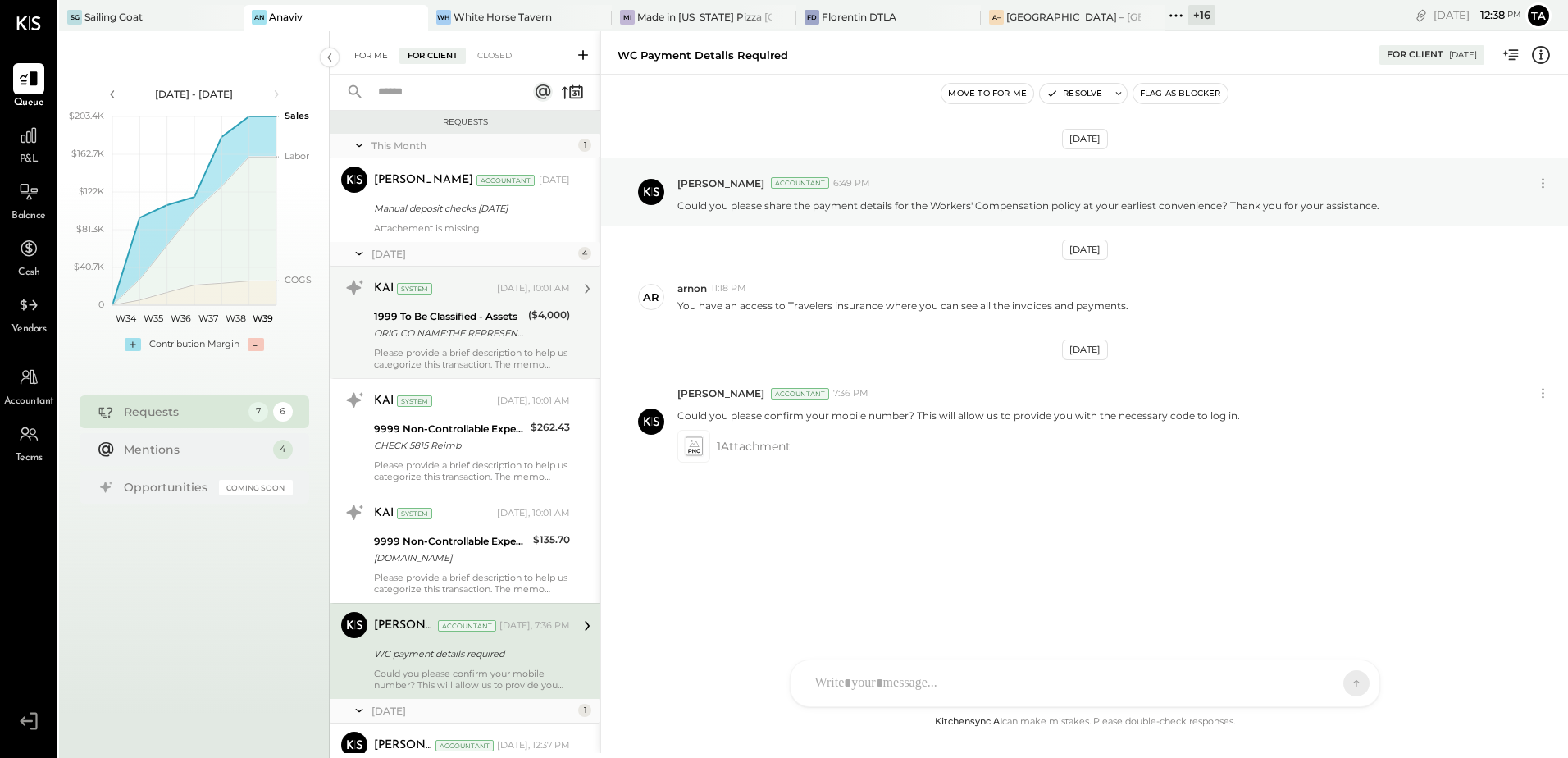
click at [367, 56] on div "For Me" at bounding box center [371, 56] width 50 height 17
